Goal: Task Accomplishment & Management: Use online tool/utility

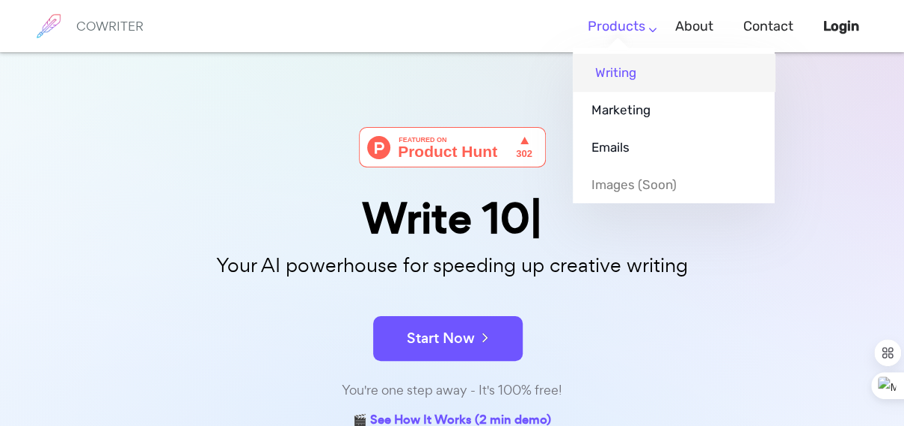
click at [637, 75] on link "Writing" at bounding box center [674, 72] width 202 height 37
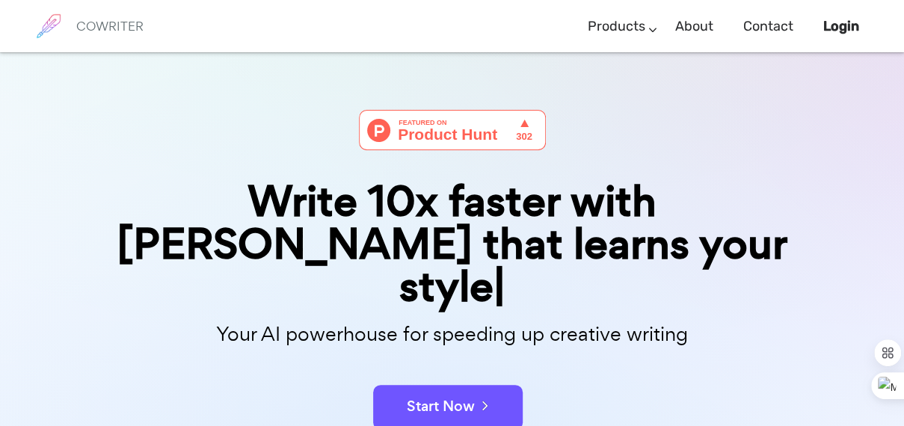
scroll to position [13, 0]
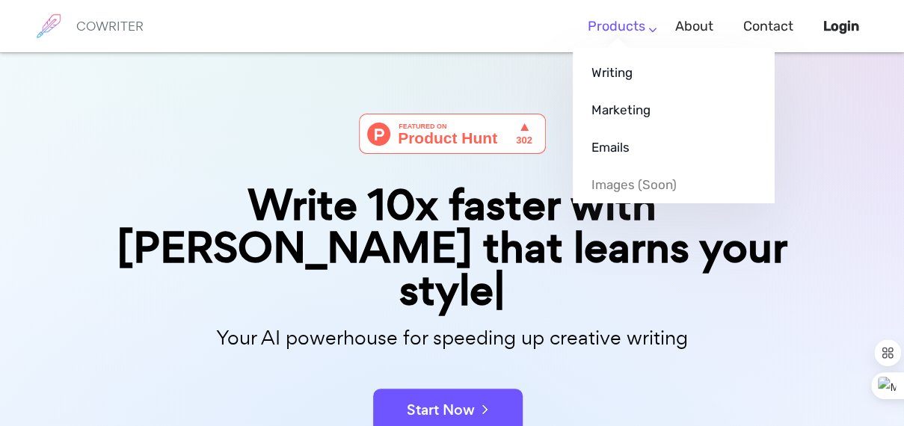
click at [637, 16] on link "Products" at bounding box center [616, 26] width 58 height 44
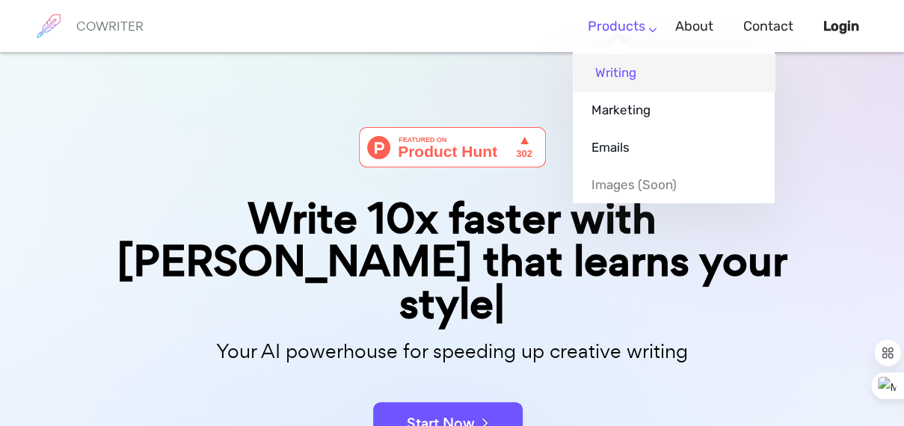
click at [613, 72] on link "Writing" at bounding box center [674, 72] width 202 height 37
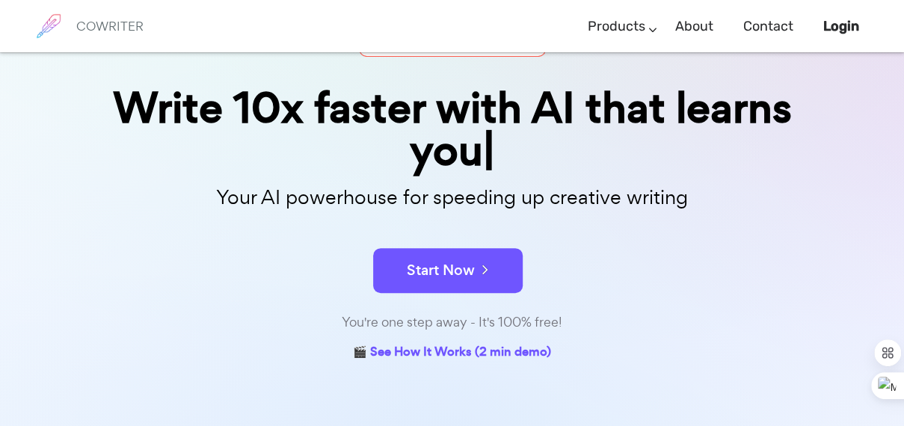
scroll to position [111, 0]
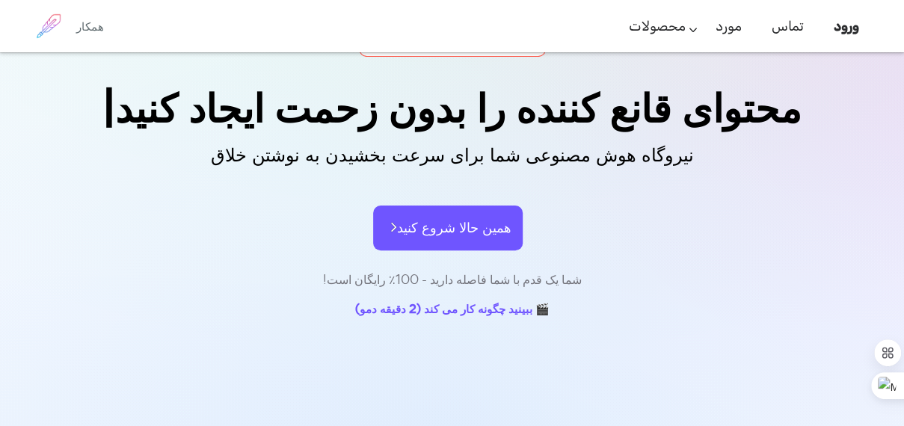
click at [475, 223] on font "همین حالا شروع کنید" at bounding box center [454, 228] width 114 height 20
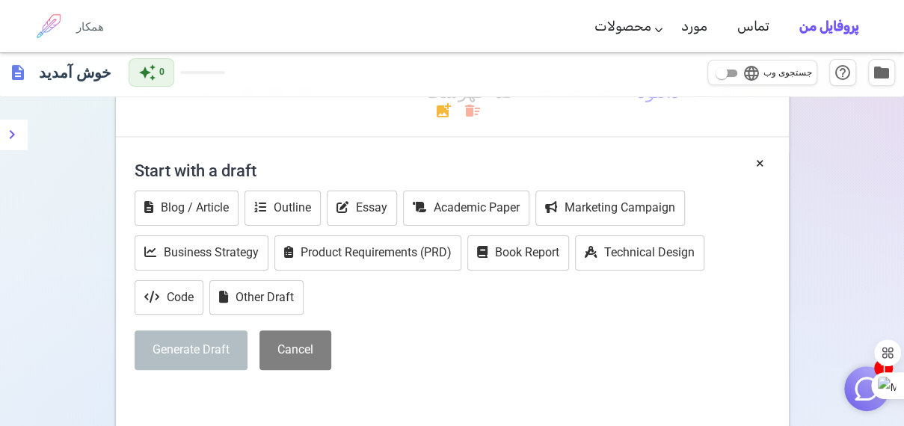
scroll to position [44, 0]
